Goal: Transaction & Acquisition: Purchase product/service

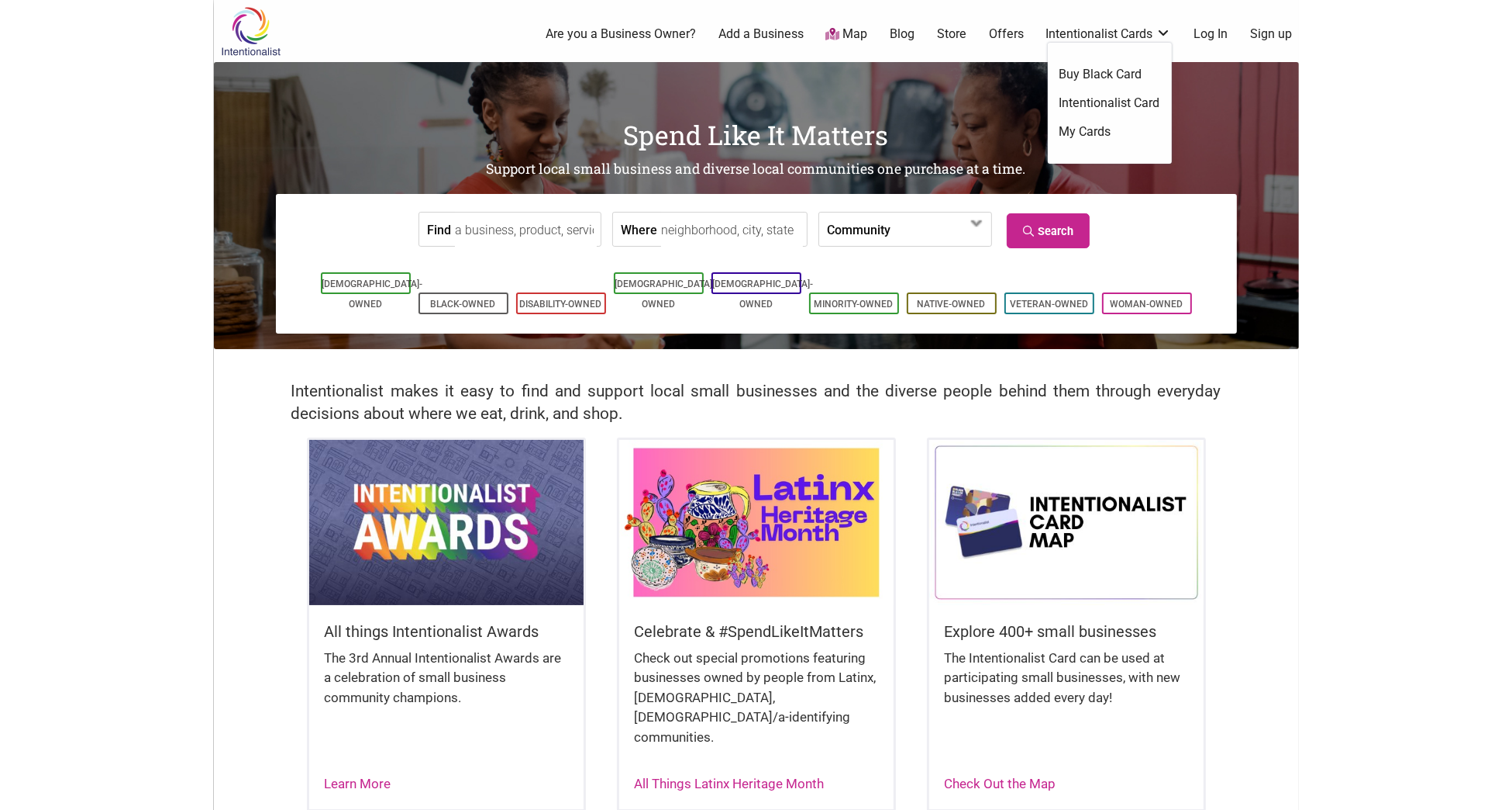
click at [1103, 104] on link "Intentionalist Card" at bounding box center [1110, 103] width 101 height 17
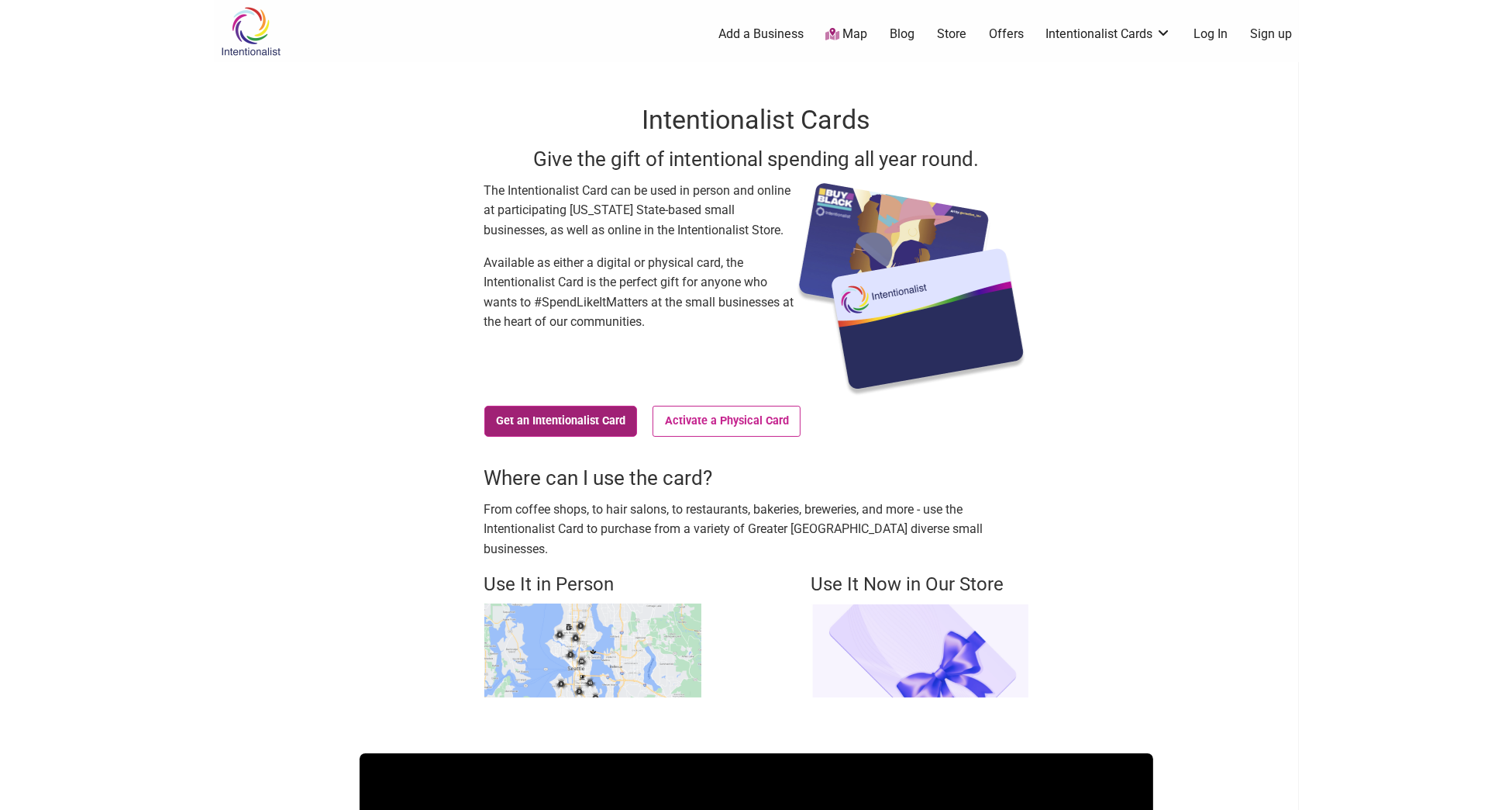
click at [574, 421] on link "Get an Intentionalist Card" at bounding box center [561, 420] width 153 height 31
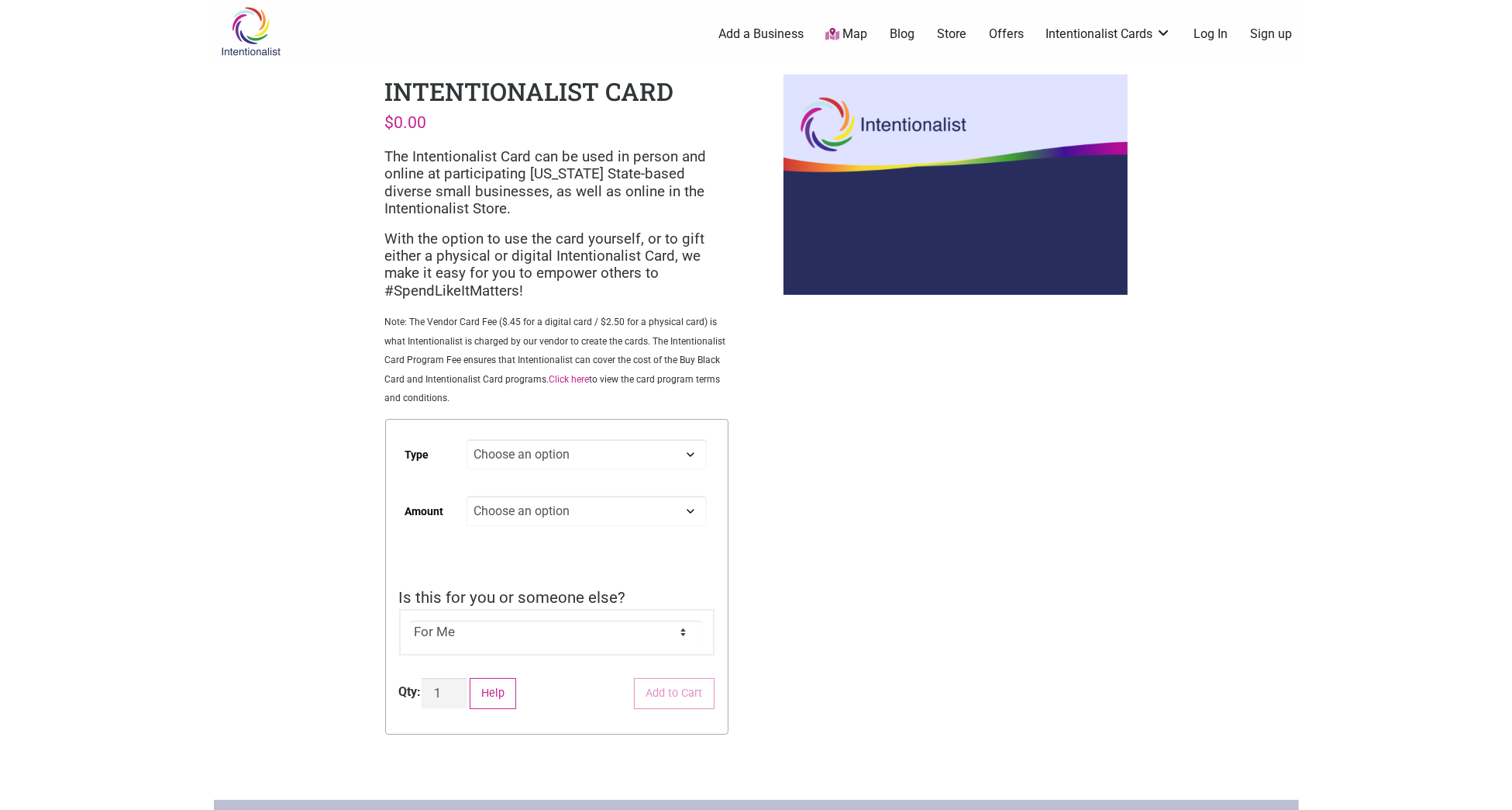
click at [628, 463] on select "Choose an option Digital Physical" at bounding box center [587, 453] width 239 height 30
click at [467, 440] on select "Choose an option Digital Physical" at bounding box center [587, 453] width 239 height 30
select select "Digital"
click at [647, 509] on select "Choose an option Custom 25 50 100 150 200 250 500" at bounding box center [587, 510] width 239 height 30
select select "Custom"
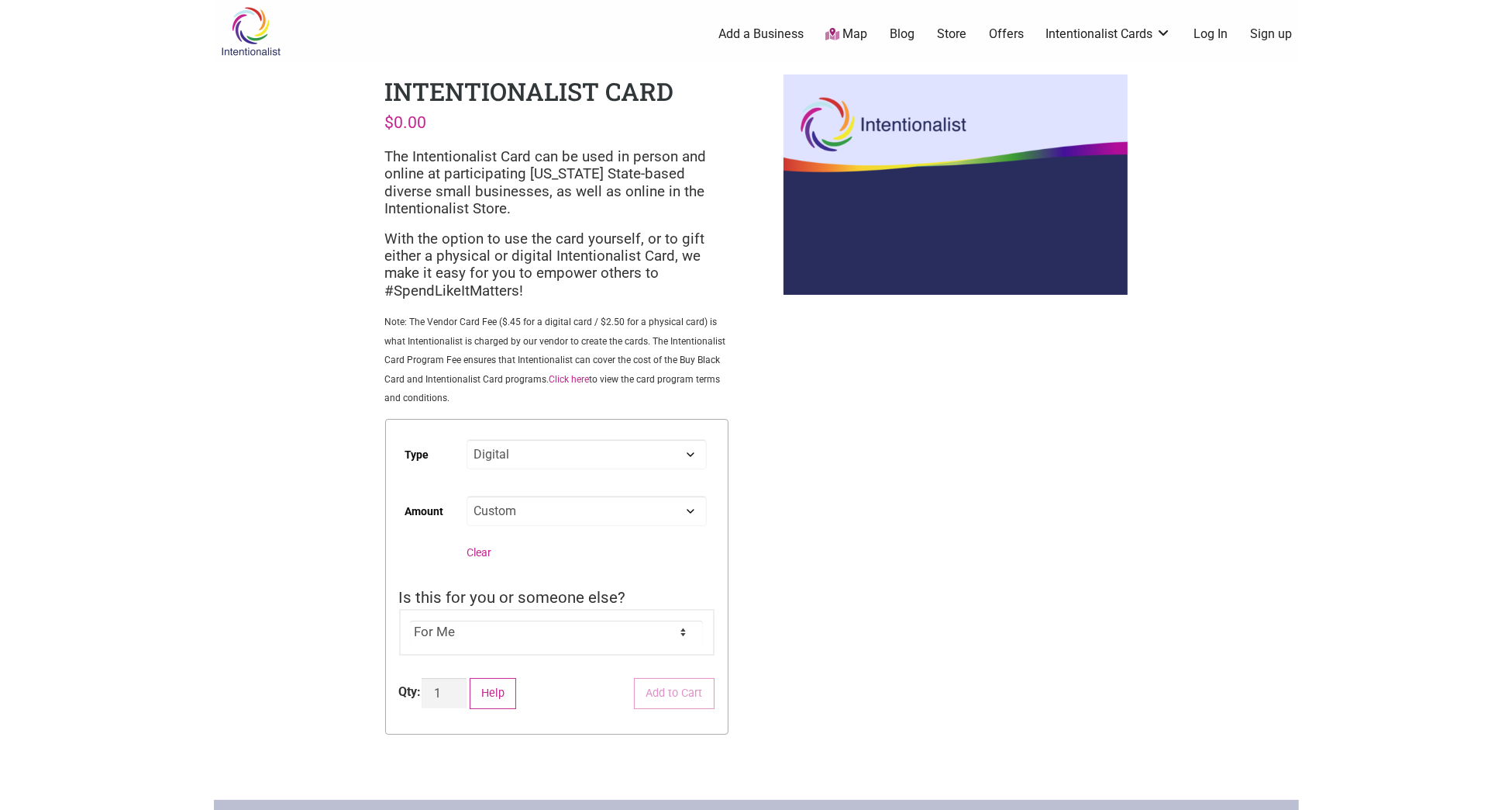
click at [467, 497] on select "Choose an option Custom 25 50 100 150 200 250 500" at bounding box center [587, 510] width 239 height 30
select select "Digital"
select select "Custom"
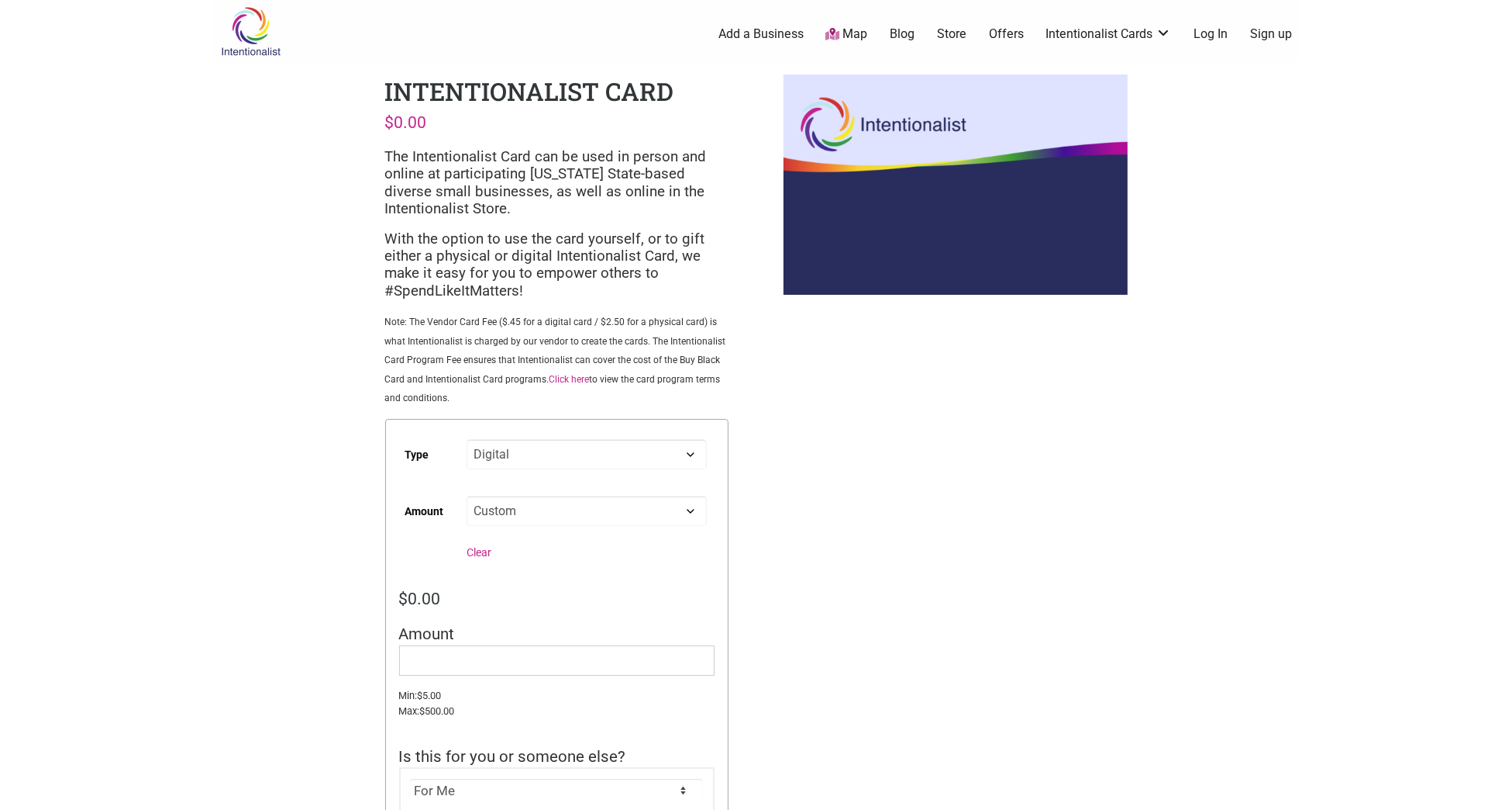
click at [506, 596] on div "$ 0.00" at bounding box center [557, 598] width 316 height 25
click at [414, 599] on bdi "$ 0.00" at bounding box center [420, 598] width 42 height 19
click at [442, 649] on input "Amount" at bounding box center [557, 661] width 316 height 30
type input "20"
click at [854, 666] on div "Intentionalist Spend like it matters 0 Add a Business Map Blog Store Offers Int…" at bounding box center [757, 674] width 1086 height 1347
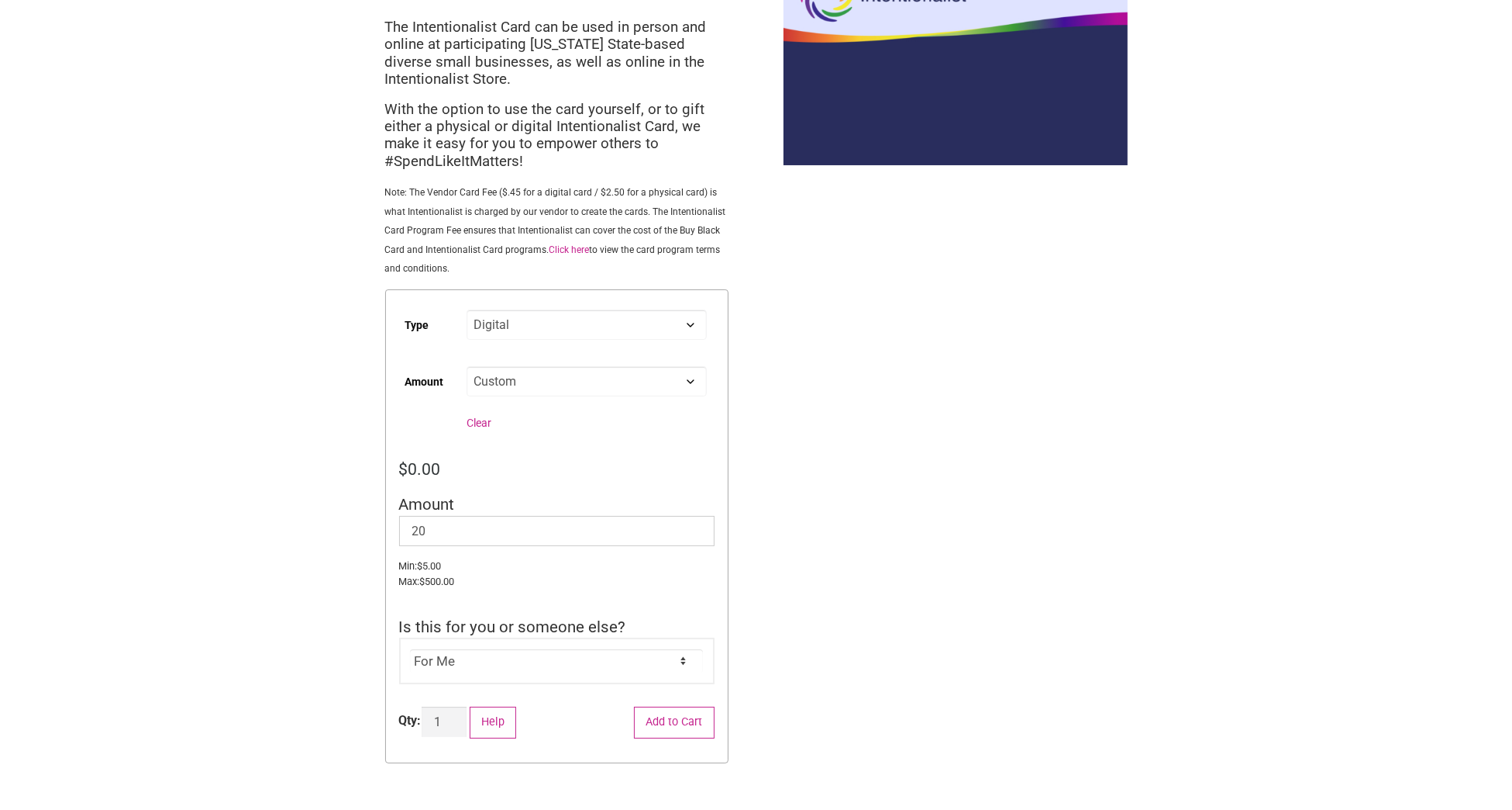
scroll to position [136, 0]
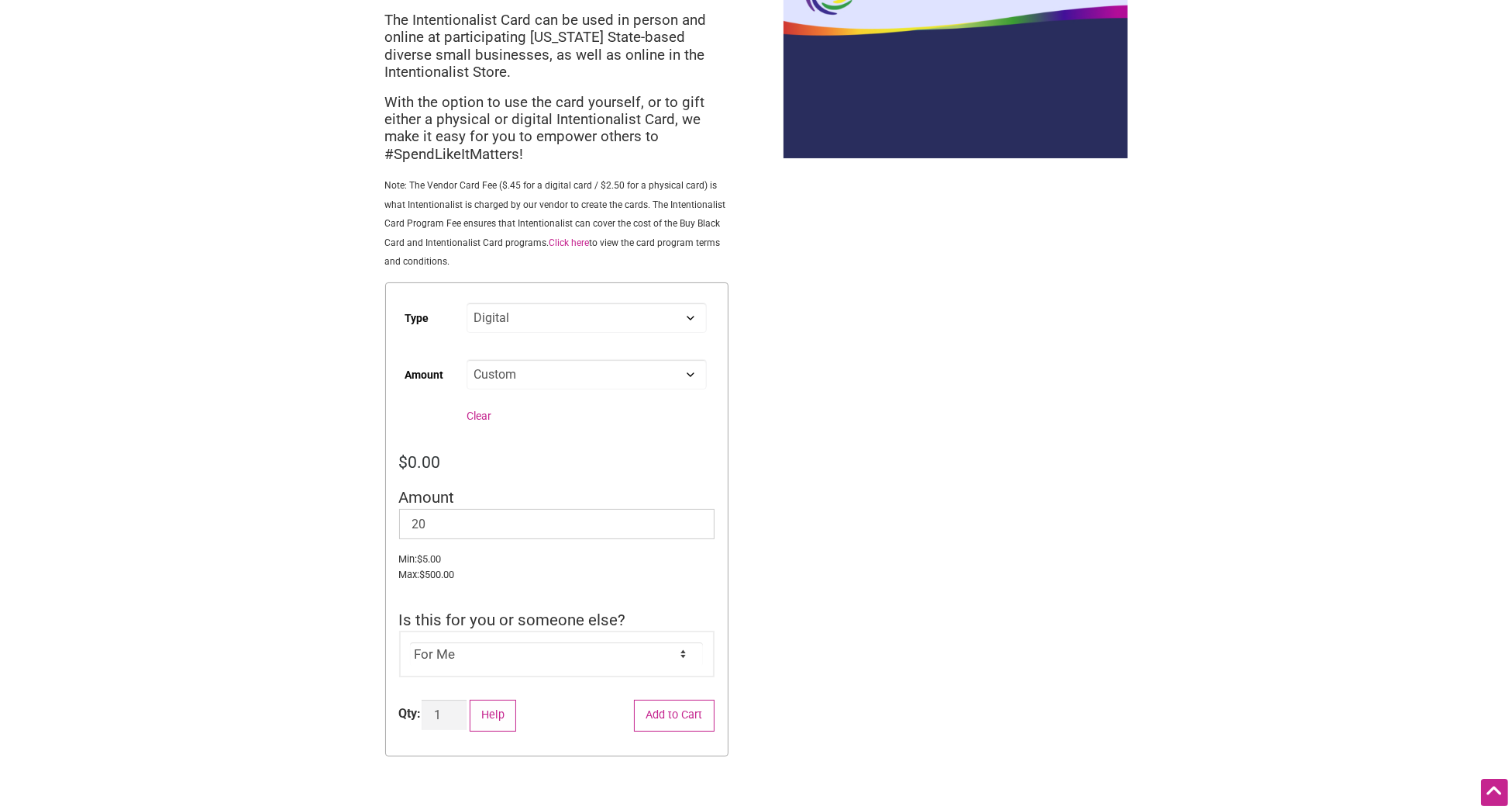
click at [561, 658] on select "For Me For Someone Else" at bounding box center [557, 653] width 293 height 23
select select "For Someone Else"
click at [410, 643] on select "For Me For Someone Else" at bounding box center [557, 653] width 293 height 23
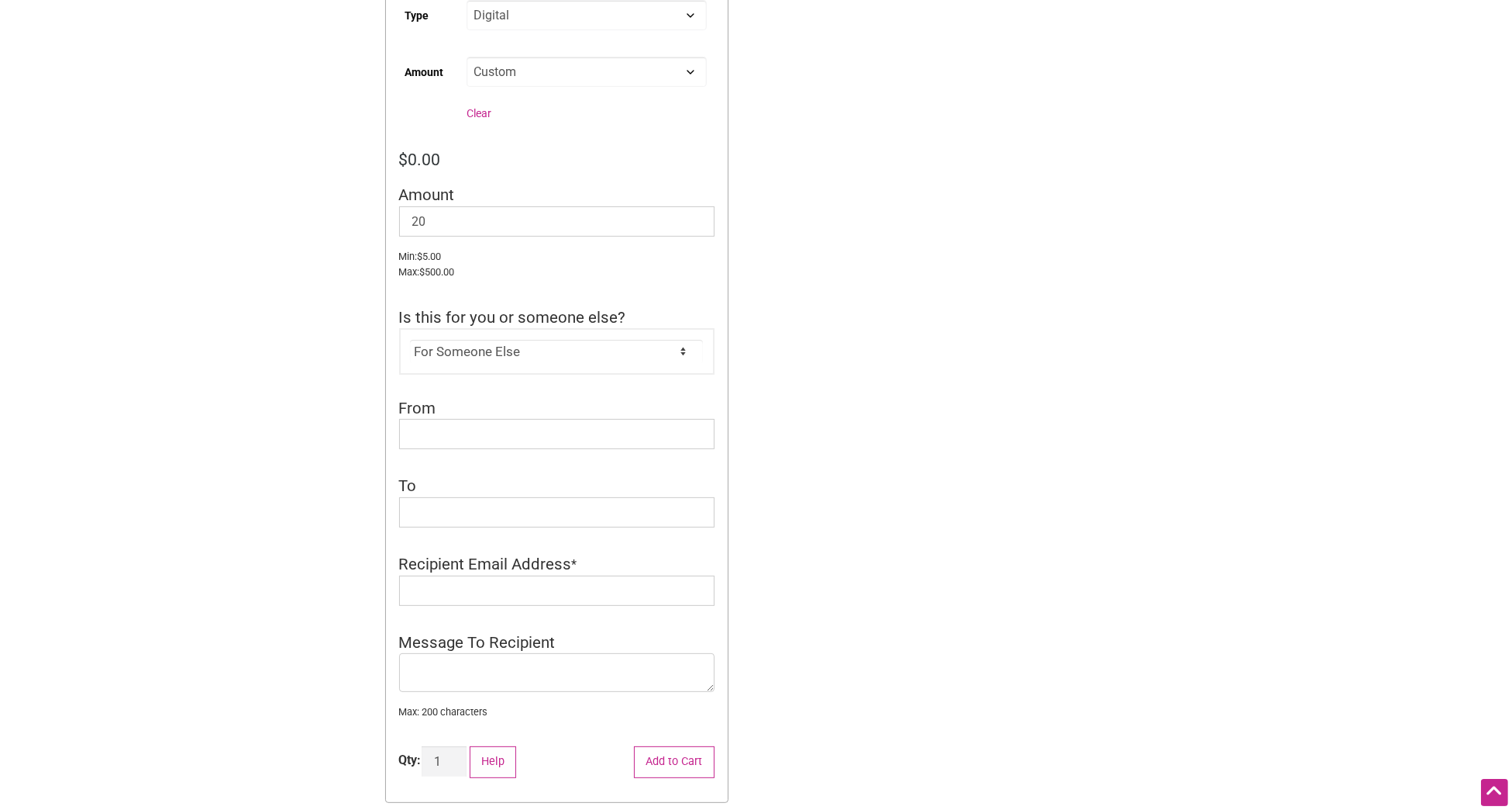
scroll to position [421, 0]
